Goal: Check status: Check status

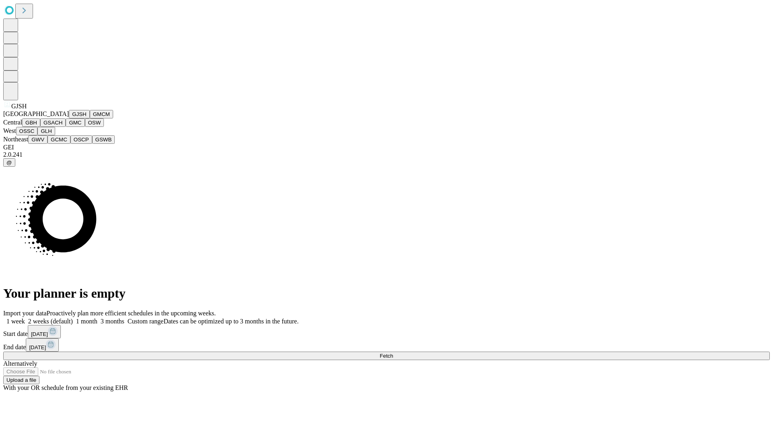
click at [69, 118] on button "GJSH" at bounding box center [79, 114] width 21 height 8
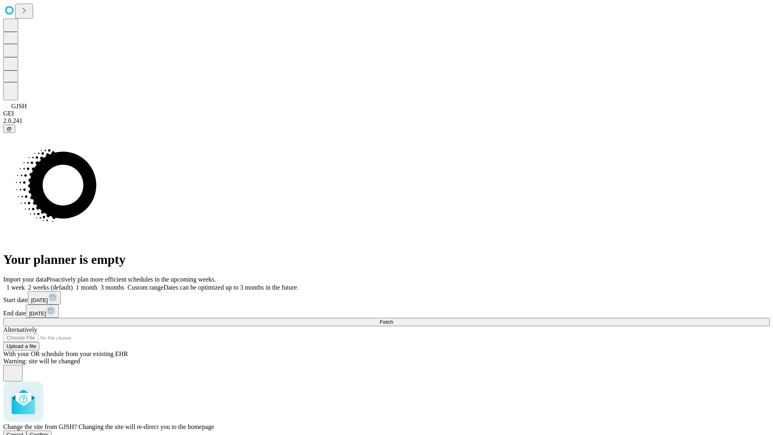
click at [49, 432] on span "Confirm" at bounding box center [39, 435] width 19 height 6
click at [97, 284] on label "1 month" at bounding box center [85, 287] width 25 height 7
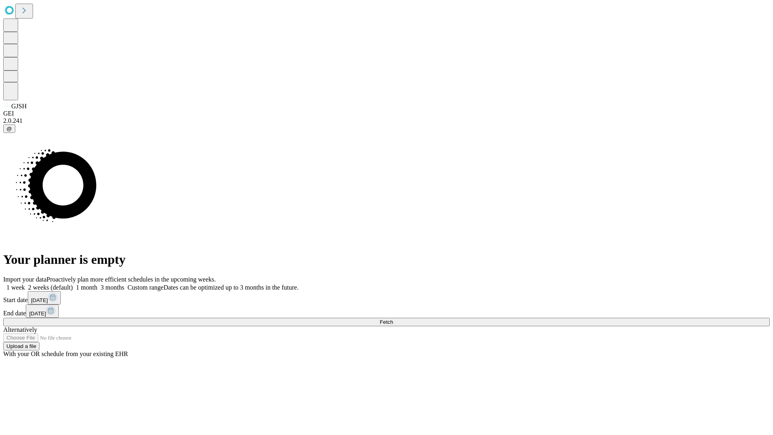
click at [393, 319] on span "Fetch" at bounding box center [386, 322] width 13 height 6
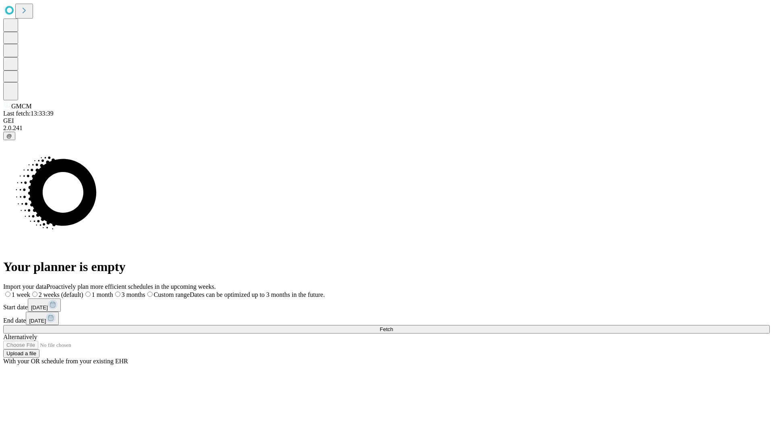
click at [113, 291] on label "1 month" at bounding box center [98, 294] width 30 height 7
click at [393, 326] on span "Fetch" at bounding box center [386, 329] width 13 height 6
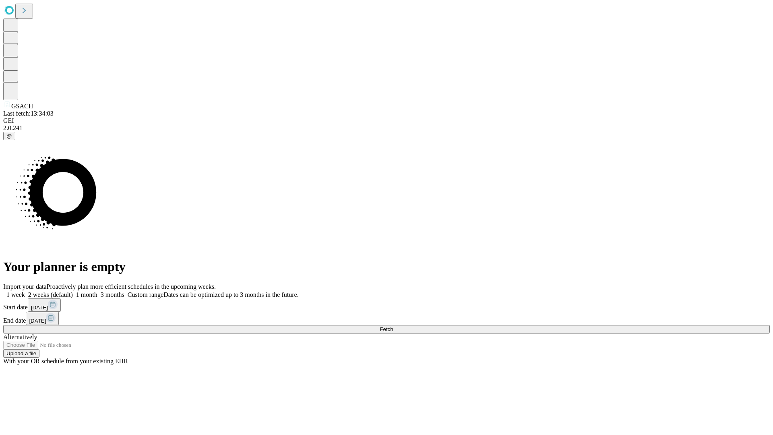
click at [393, 326] on span "Fetch" at bounding box center [386, 329] width 13 height 6
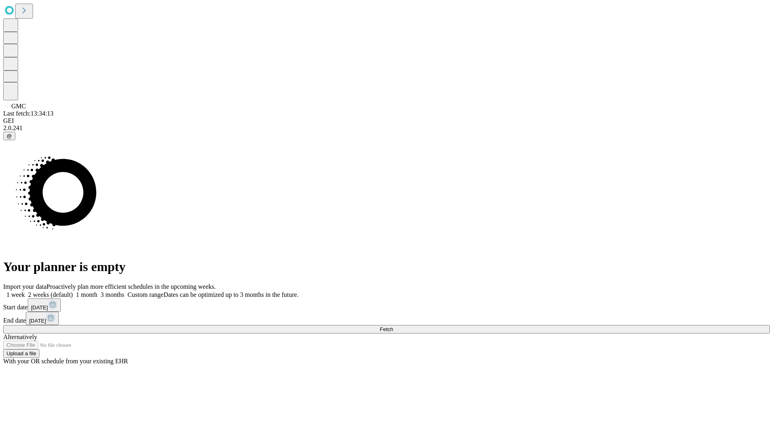
click at [97, 291] on label "1 month" at bounding box center [85, 294] width 25 height 7
click at [393, 326] on span "Fetch" at bounding box center [386, 329] width 13 height 6
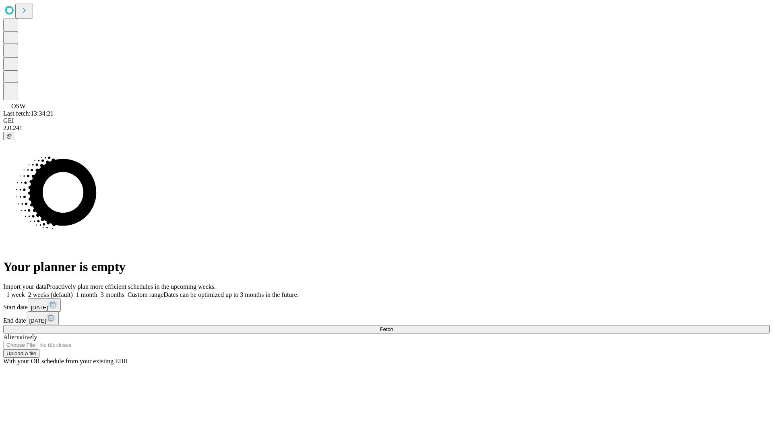
click at [97, 291] on label "1 month" at bounding box center [85, 294] width 25 height 7
click at [393, 326] on span "Fetch" at bounding box center [386, 329] width 13 height 6
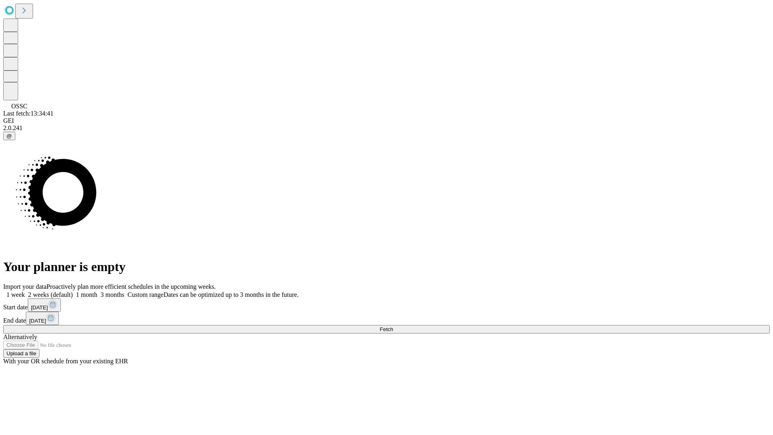
click at [393, 326] on span "Fetch" at bounding box center [386, 329] width 13 height 6
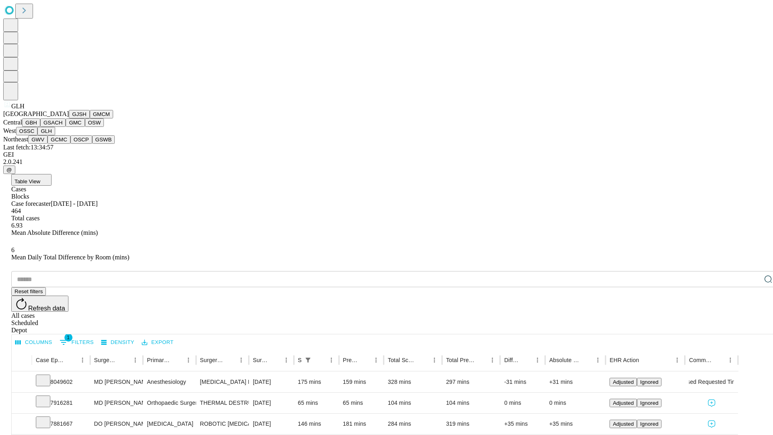
click at [48, 144] on button "GWV" at bounding box center [37, 139] width 19 height 8
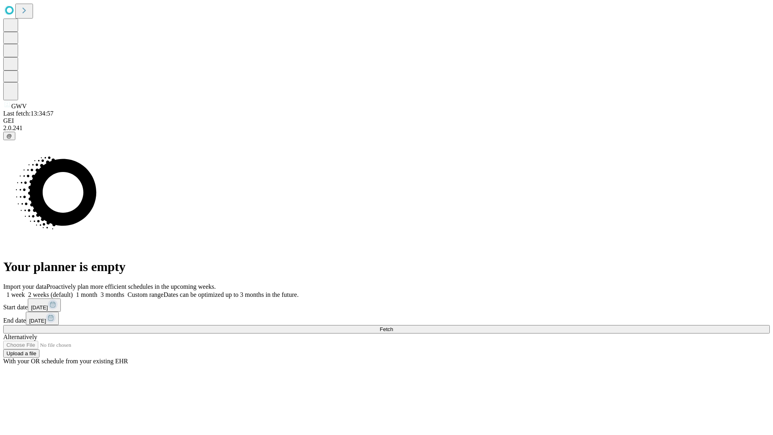
click at [97, 291] on label "1 month" at bounding box center [85, 294] width 25 height 7
click at [393, 326] on span "Fetch" at bounding box center [386, 329] width 13 height 6
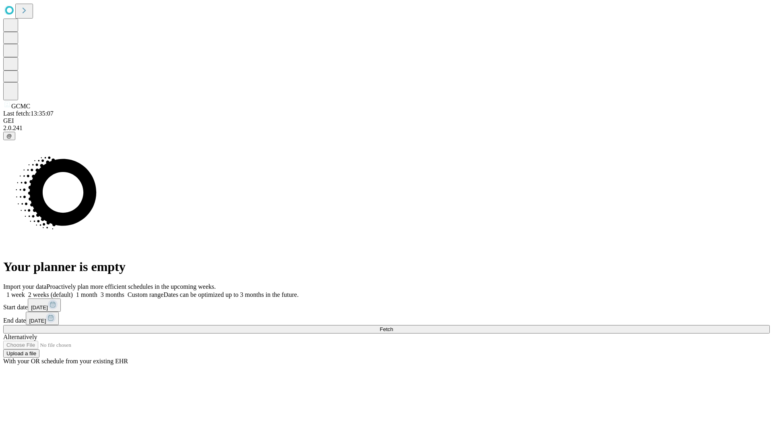
click at [97, 291] on label "1 month" at bounding box center [85, 294] width 25 height 7
click at [393, 326] on span "Fetch" at bounding box center [386, 329] width 13 height 6
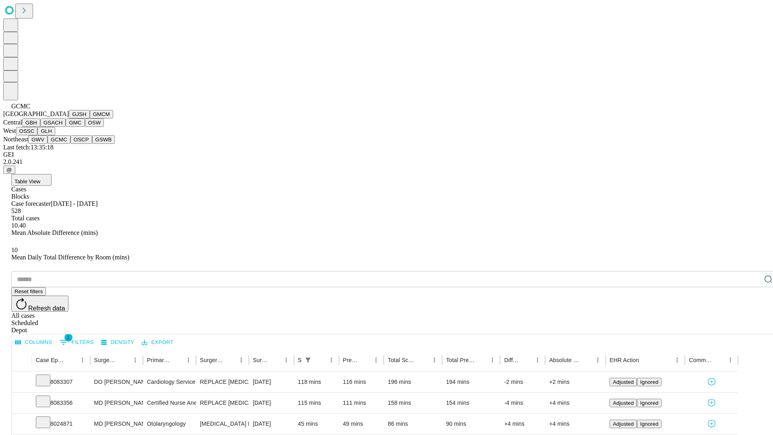
click at [70, 144] on button "OSCP" at bounding box center [81, 139] width 22 height 8
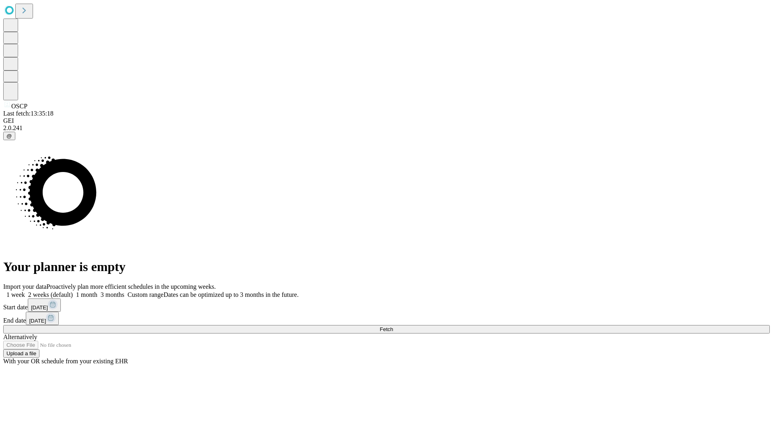
click at [97, 291] on label "1 month" at bounding box center [85, 294] width 25 height 7
click at [393, 326] on span "Fetch" at bounding box center [386, 329] width 13 height 6
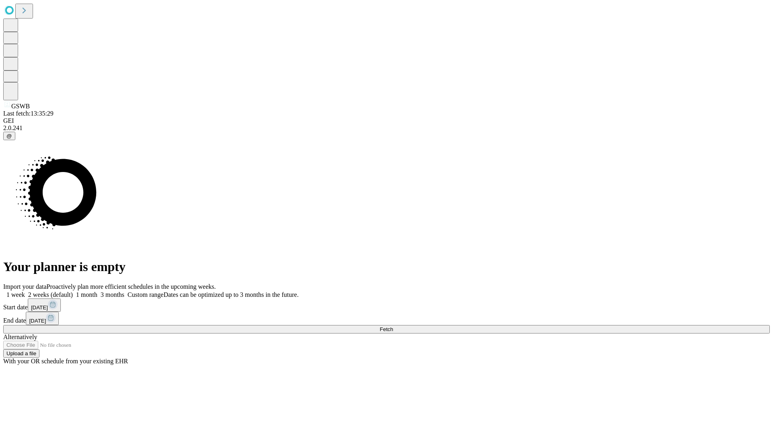
click at [97, 291] on label "1 month" at bounding box center [85, 294] width 25 height 7
click at [393, 326] on span "Fetch" at bounding box center [386, 329] width 13 height 6
